Goal: Task Accomplishment & Management: Manage account settings

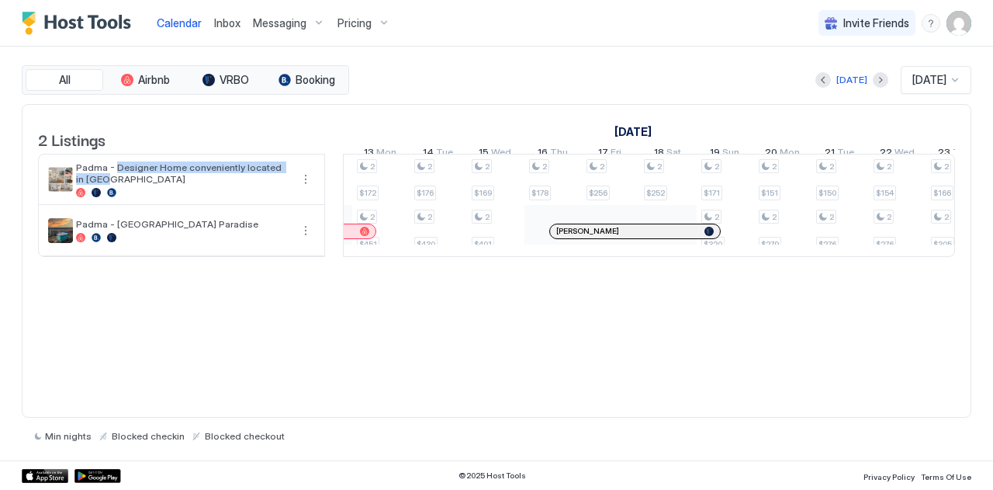
scroll to position [0, 1098]
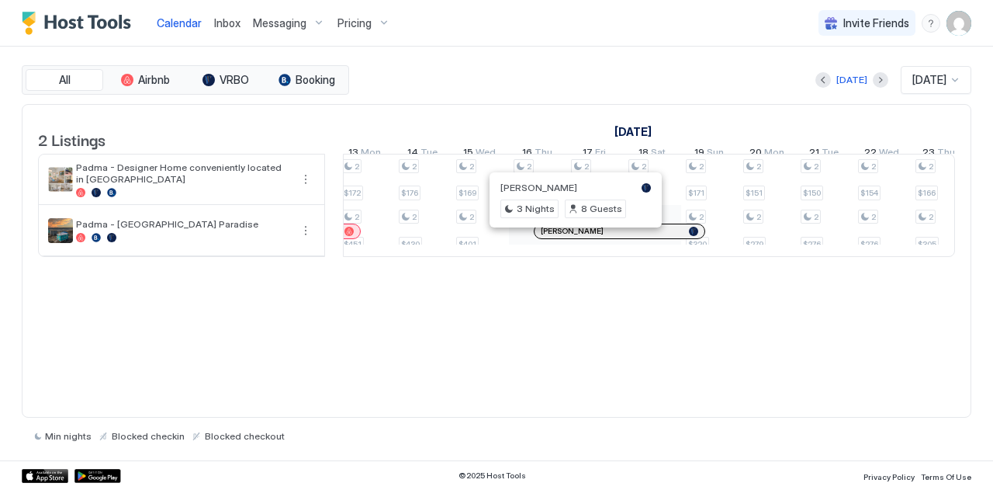
click at [572, 237] on div at bounding box center [572, 231] width 12 height 12
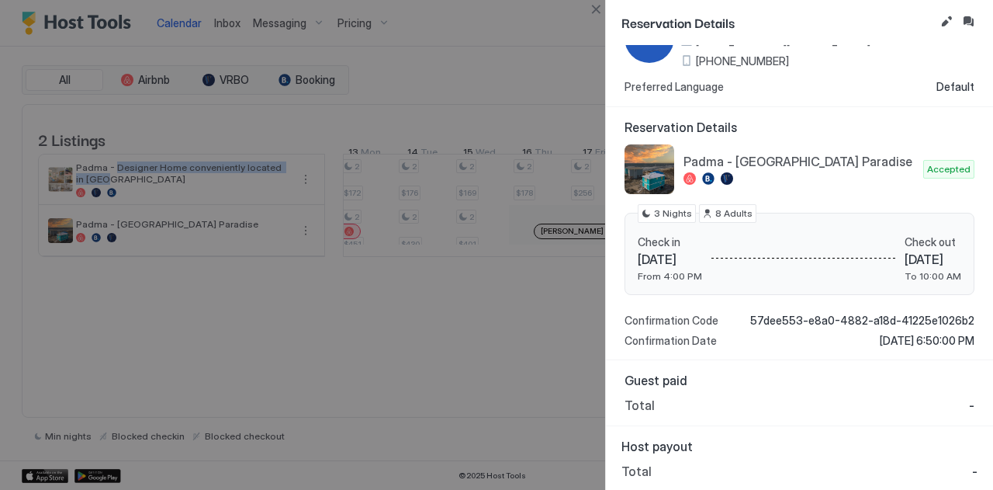
scroll to position [0, 0]
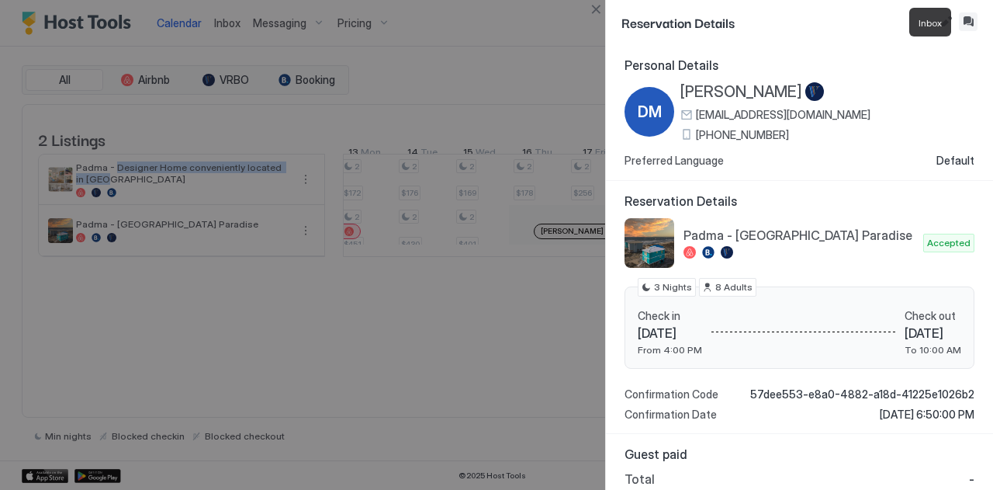
click at [971, 23] on button "Inbox" at bounding box center [968, 21] width 19 height 19
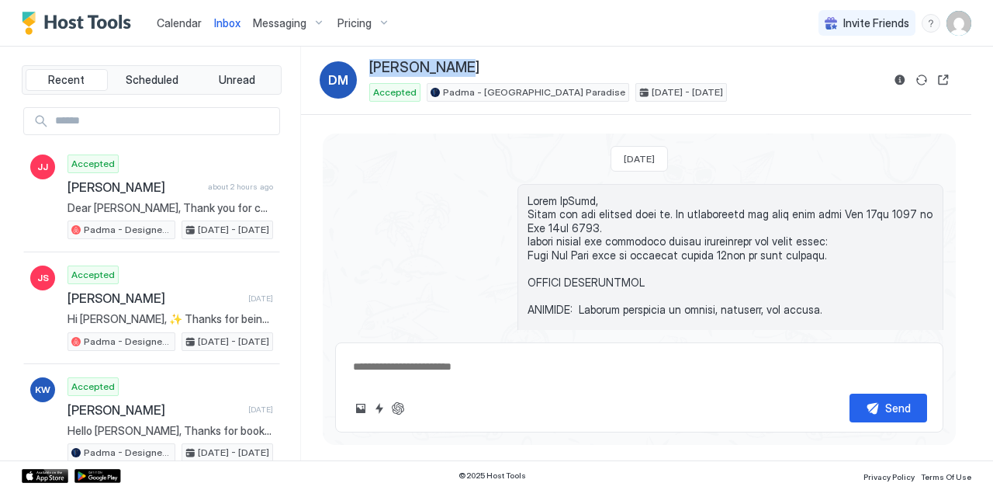
drag, startPoint x: 461, startPoint y: 65, endPoint x: 359, endPoint y: 64, distance: 101.6
click at [359, 64] on div "[PERSON_NAME] Accepted Padma - [GEOGRAPHIC_DATA] Paradise [DATE] - [DATE]" at bounding box center [601, 80] width 562 height 43
copy div "[PERSON_NAME]"
click at [456, 67] on div "[PERSON_NAME]" at bounding box center [625, 68] width 512 height 18
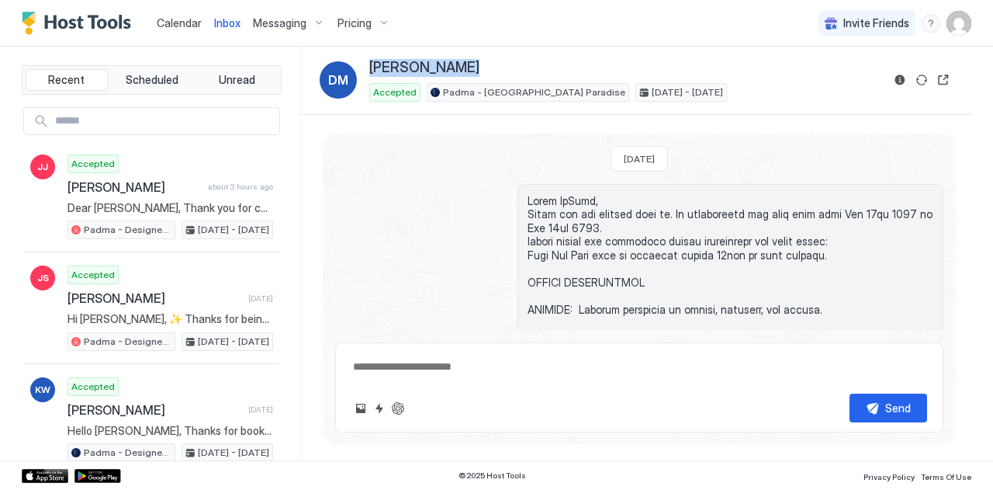
click at [456, 67] on div "[PERSON_NAME]" at bounding box center [625, 68] width 512 height 18
drag, startPoint x: 479, startPoint y: 93, endPoint x: 614, endPoint y: 86, distance: 135.9
click at [614, 86] on div "Accepted Padma - [GEOGRAPHIC_DATA] Paradise [DATE] - [DATE]" at bounding box center [625, 92] width 512 height 19
copy span "[GEOGRAPHIC_DATA] Paradise"
click at [223, 27] on span "Inbox" at bounding box center [227, 22] width 26 height 13
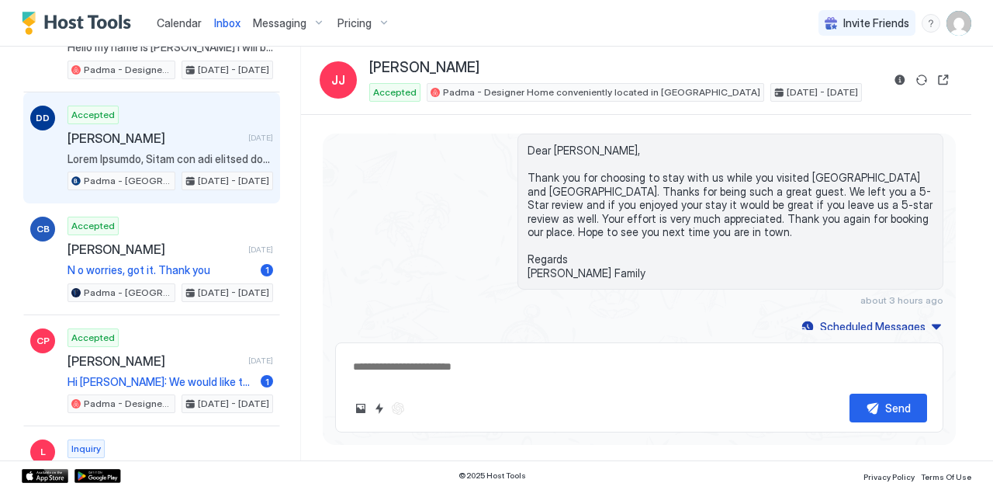
scroll to position [728, 0]
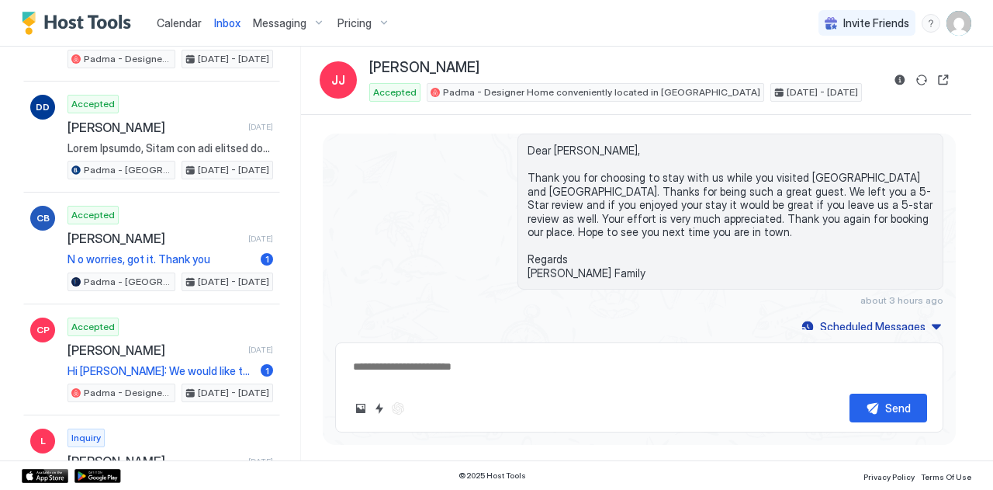
click at [268, 29] on span "Messaging" at bounding box center [280, 23] width 54 height 14
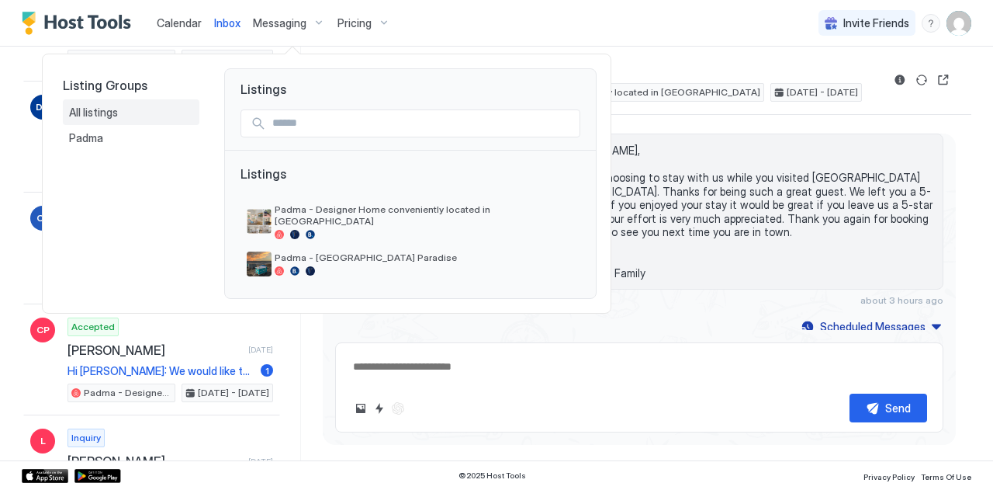
click at [85, 116] on span "All listings" at bounding box center [94, 113] width 51 height 14
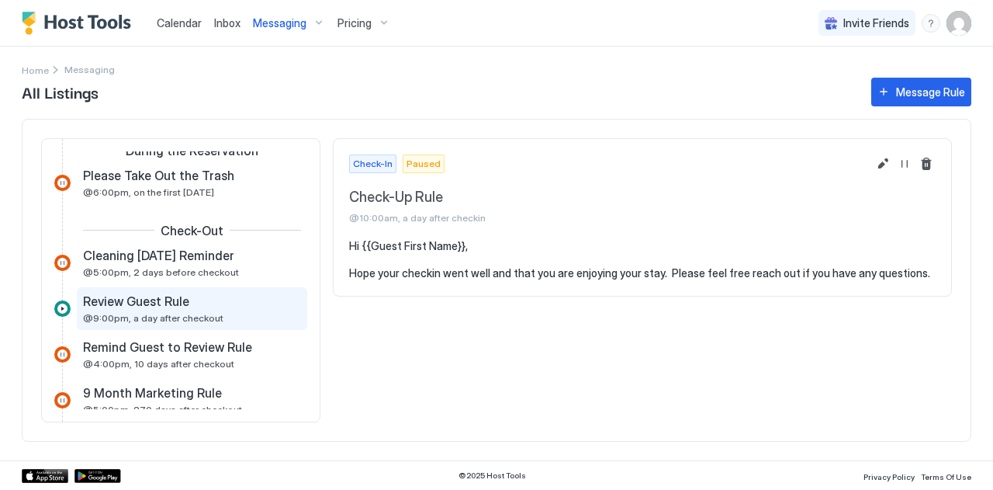
scroll to position [101, 0]
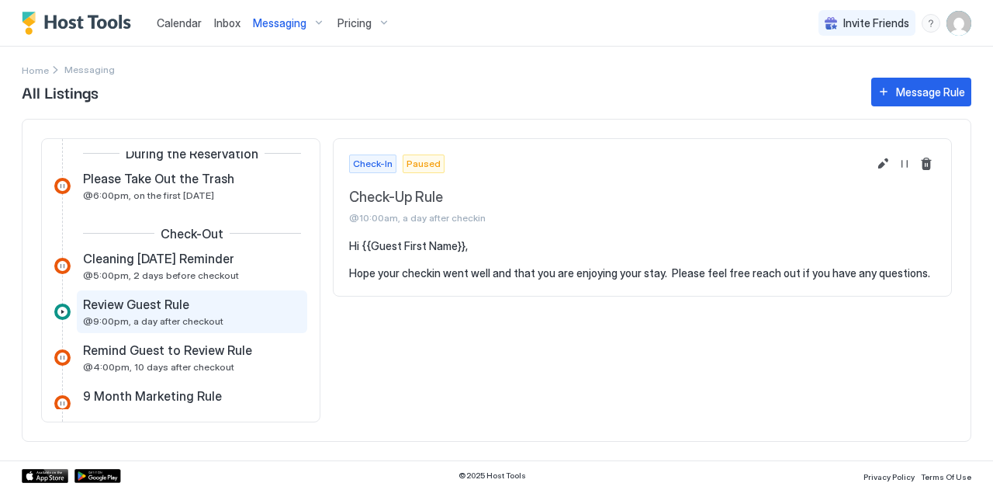
click at [109, 315] on span "@9:00pm, a day after checkout" at bounding box center [153, 321] width 140 height 12
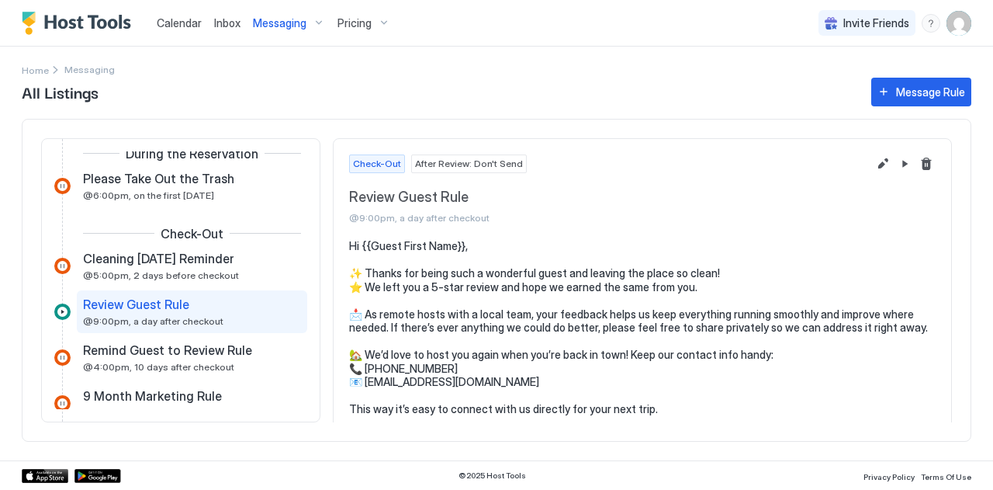
scroll to position [8, 0]
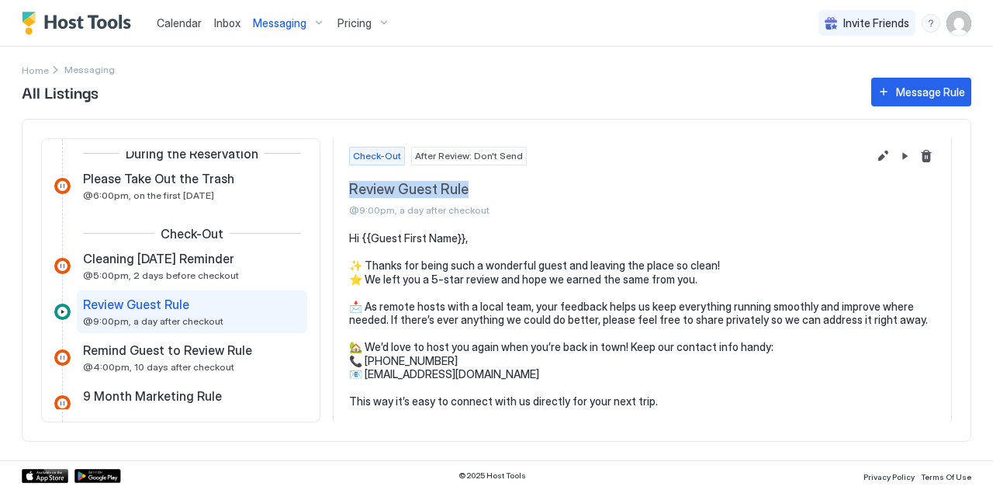
drag, startPoint x: 470, startPoint y: 187, endPoint x: 344, endPoint y: 192, distance: 125.8
click at [344, 192] on div "Check-Out After Review: Don't Send Review Guest Rule @9:00pm, a day after check…" at bounding box center [643, 181] width 618 height 101
copy span "Review Guest Rule"
click at [344, 192] on div "Check-Out After Review: Don't Send Review Guest Rule @9:00pm, a day after check…" at bounding box center [643, 181] width 618 height 101
click at [395, 185] on span "Review Guest Rule" at bounding box center [608, 190] width 518 height 18
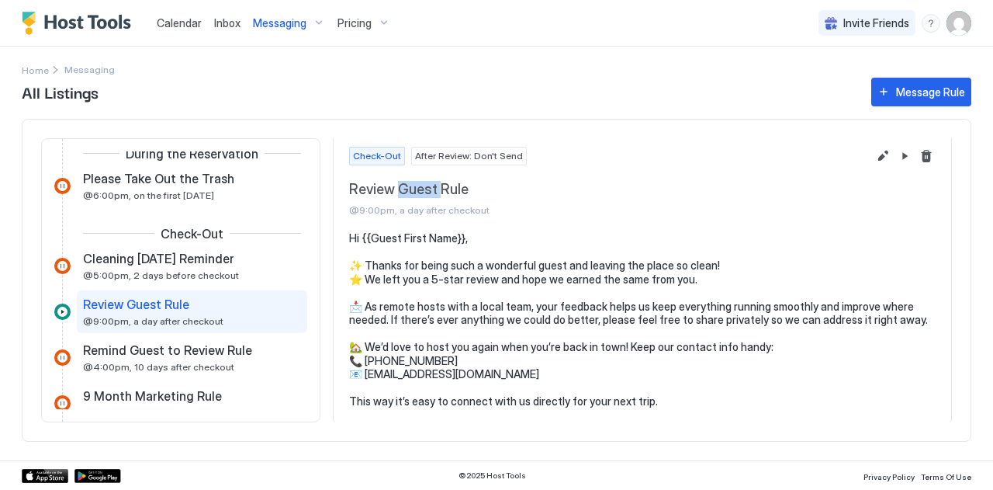
click at [395, 185] on span "Review Guest Rule" at bounding box center [608, 190] width 518 height 18
copy span "Review Guest Rule"
click at [64, 309] on div at bounding box center [62, 311] width 16 height 16
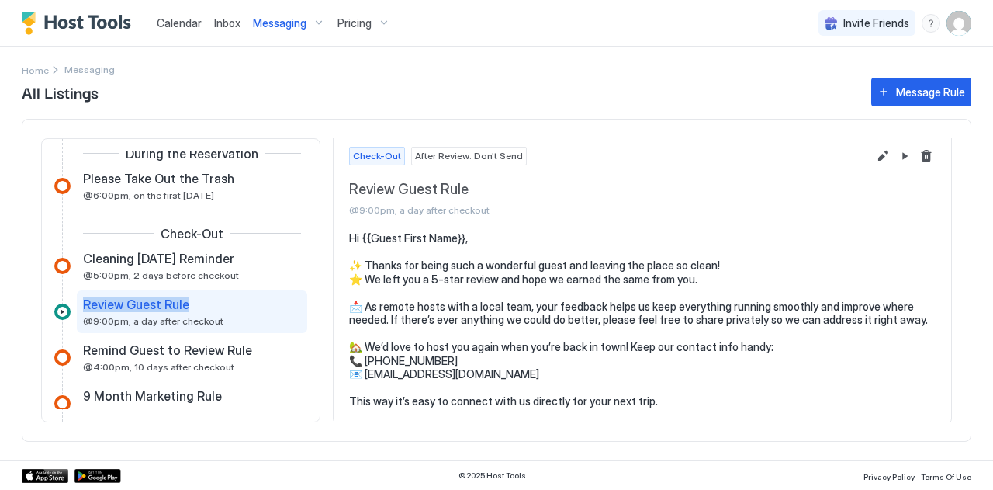
click at [64, 309] on div at bounding box center [62, 311] width 16 height 16
